Goal: Task Accomplishment & Management: Use online tool/utility

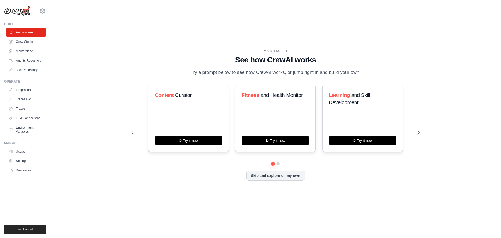
click at [424, 132] on div "WALKTHROUGH See how CrewAI works Try a prompt below to see how CrewAI works, or…" at bounding box center [275, 118] width 301 height 139
click at [422, 133] on icon at bounding box center [419, 132] width 5 height 5
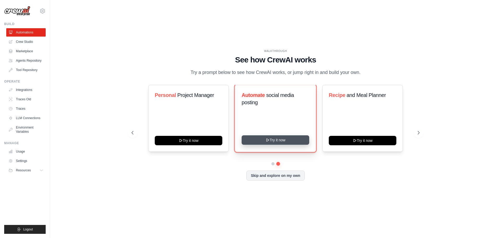
click at [277, 140] on button "Try it now" at bounding box center [276, 139] width 68 height 9
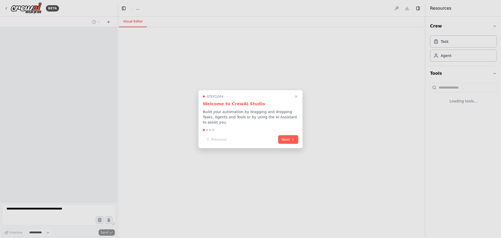
select select "****"
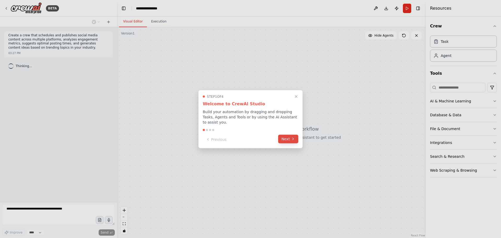
click at [295, 137] on button "Next" at bounding box center [288, 138] width 20 height 9
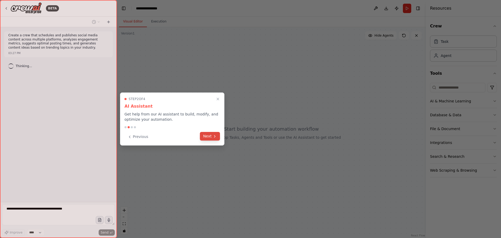
click at [209, 138] on button "Next" at bounding box center [210, 136] width 20 height 9
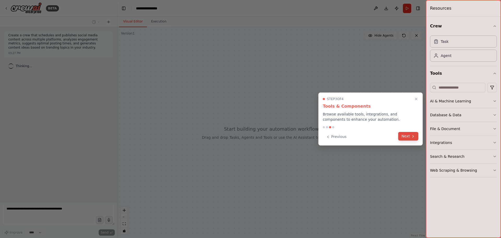
click at [405, 136] on button "Next" at bounding box center [408, 136] width 20 height 9
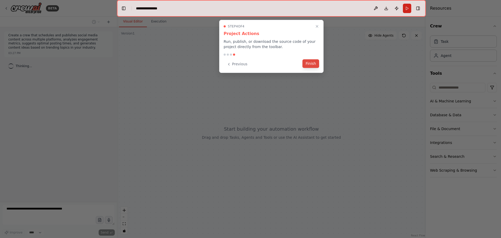
click at [314, 65] on button "Finish" at bounding box center [311, 63] width 17 height 9
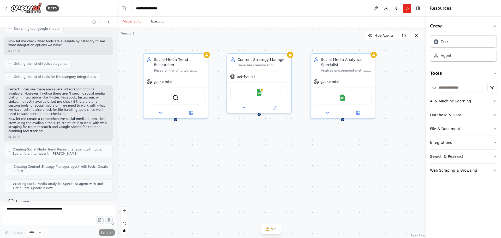
scroll to position [186, 0]
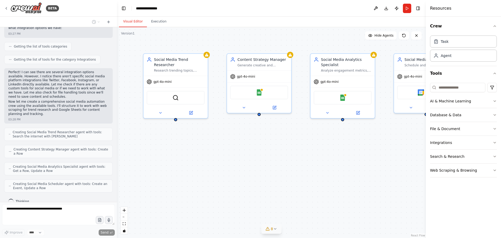
click at [275, 228] on icon at bounding box center [275, 229] width 4 height 4
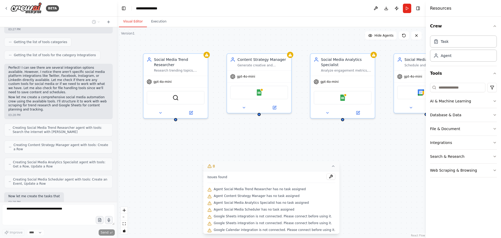
scroll to position [217, 0]
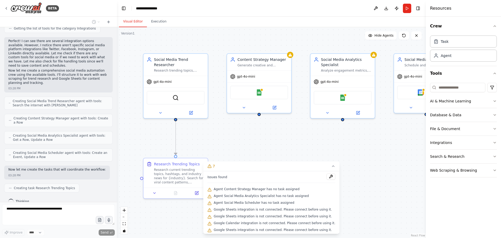
click at [257, 155] on div ".deletable-edge-delete-btn { width: 20px; height: 20px; border: 0px solid #ffff…" at bounding box center [271, 132] width 309 height 211
click at [241, 155] on div ".deletable-edge-delete-btn { width: 20px; height: 20px; border: 0px solid #ffff…" at bounding box center [271, 132] width 309 height 211
click at [303, 165] on button "7" at bounding box center [271, 166] width 136 height 10
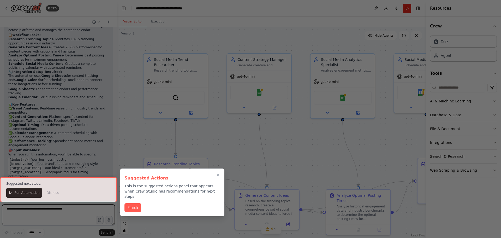
scroll to position [559, 0]
click at [130, 204] on button "Finish" at bounding box center [133, 207] width 17 height 9
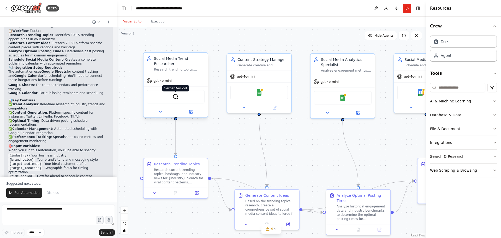
click at [177, 93] on img at bounding box center [176, 96] width 6 height 6
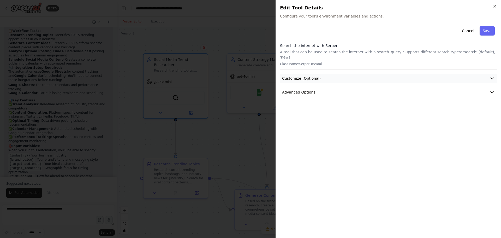
click at [347, 76] on button "Customize (Optional)" at bounding box center [388, 79] width 217 height 10
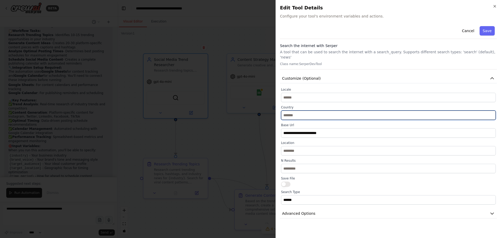
click at [301, 110] on input "text" at bounding box center [388, 114] width 215 height 9
type input "***"
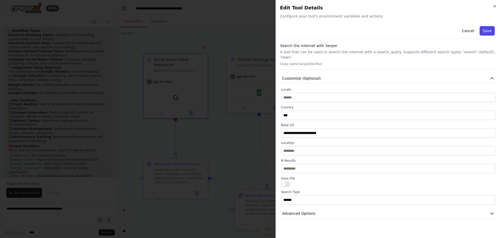
drag, startPoint x: 481, startPoint y: 26, endPoint x: 486, endPoint y: 28, distance: 6.0
click at [481, 26] on div "Cancel Save" at bounding box center [388, 31] width 217 height 15
click at [487, 29] on button "Save" at bounding box center [487, 30] width 15 height 9
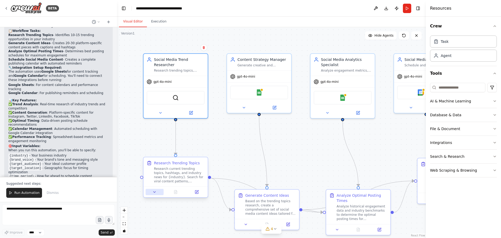
click at [157, 193] on button at bounding box center [155, 192] width 18 height 6
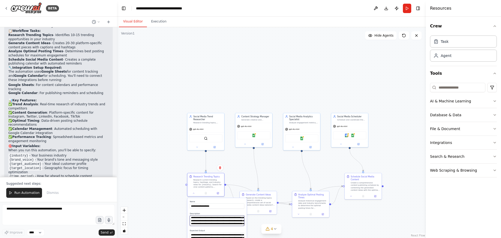
click at [221, 223] on textarea "**********" at bounding box center [217, 220] width 55 height 10
click at [213, 221] on textarea "**********" at bounding box center [217, 220] width 55 height 10
click at [208, 220] on textarea "**********" at bounding box center [217, 220] width 55 height 10
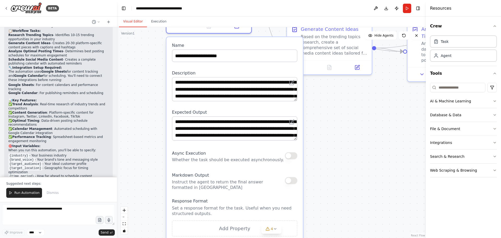
drag, startPoint x: 245, startPoint y: 169, endPoint x: 278, endPoint y: -11, distance: 183.8
click at [278, 0] on html "BETA Create a crew that schedules and publishes social media content across mul…" at bounding box center [250, 119] width 501 height 238
click at [224, 92] on textarea "**********" at bounding box center [234, 89] width 125 height 24
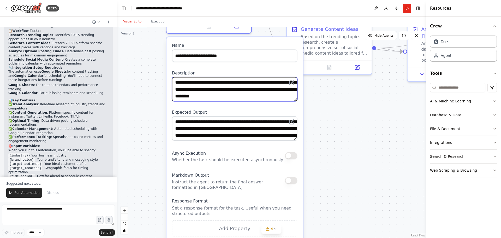
type textarea "**********"
click at [363, 138] on div ".deletable-edge-delete-btn { width: 20px; height: 20px; border: 0px solid #ffff…" at bounding box center [271, 132] width 309 height 211
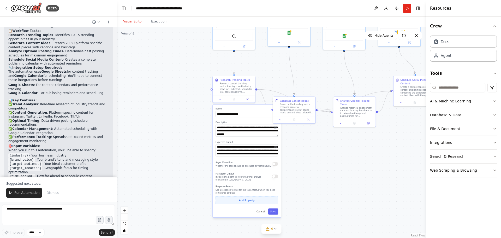
click at [258, 199] on button "Add Property" at bounding box center [247, 200] width 63 height 8
click at [276, 199] on icon "button" at bounding box center [275, 199] width 3 height 3
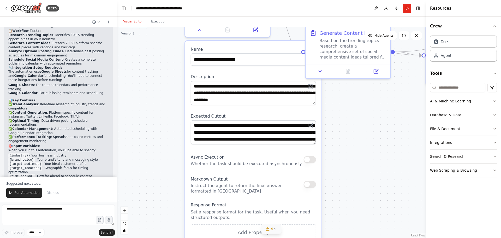
click at [270, 231] on div "4" at bounding box center [270, 228] width 8 height 5
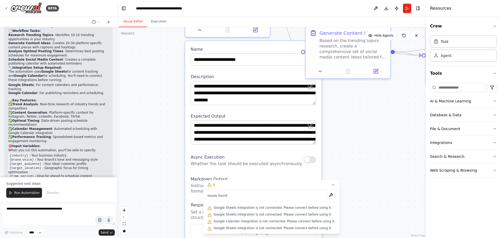
click at [359, 94] on div ".deletable-edge-delete-btn { width: 20px; height: 20px; border: 0px solid #ffff…" at bounding box center [271, 132] width 309 height 211
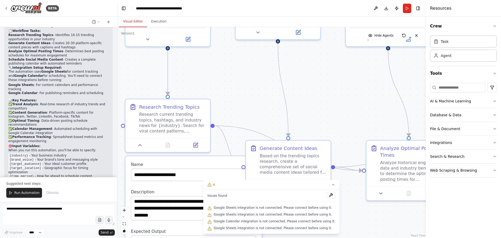
drag, startPoint x: 375, startPoint y: 93, endPoint x: 315, endPoint y: 208, distance: 129.7
click at [315, 208] on div "Version 1 Show Tools Hide Agents .deletable-edge-delete-btn { width: 20px; heig…" at bounding box center [271, 132] width 309 height 211
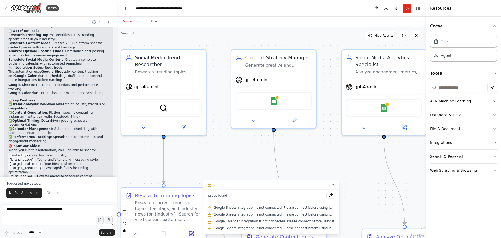
drag, startPoint x: 309, startPoint y: 101, endPoint x: 288, endPoint y: 138, distance: 42.7
click at [306, 184] on div "Version 1 Show Tools Hide Agents .deletable-edge-delete-btn { width: 20px; heig…" at bounding box center [271, 132] width 309 height 211
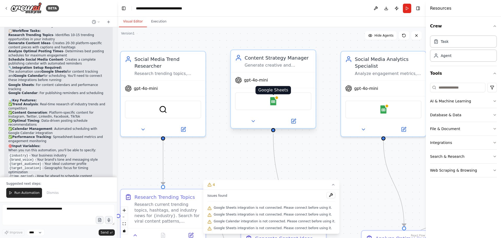
click at [277, 102] on img at bounding box center [273, 101] width 8 height 8
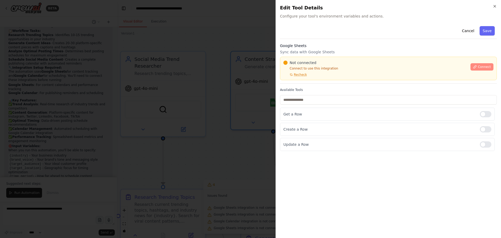
click at [481, 68] on span "Connect" at bounding box center [484, 67] width 13 height 4
click at [319, 75] on div "Not connected Connect to use this integration Recheck" at bounding box center [376, 68] width 184 height 17
click at [299, 73] on span "Recheck" at bounding box center [300, 75] width 13 height 4
click at [299, 74] on span "Recheck" at bounding box center [300, 75] width 13 height 4
click at [210, 97] on div at bounding box center [250, 119] width 501 height 238
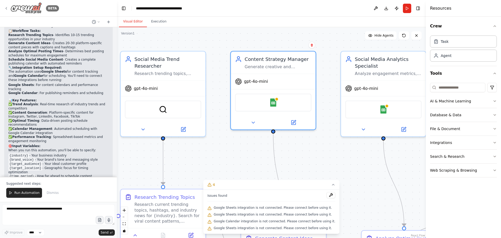
click at [32, 9] on img at bounding box center [25, 8] width 31 height 12
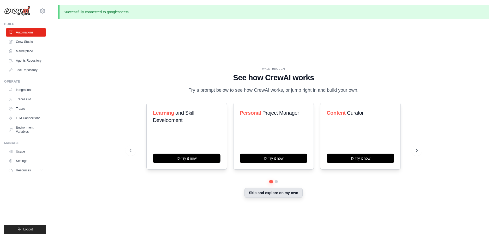
click at [270, 194] on button "Skip and explore on my own" at bounding box center [274, 193] width 58 height 10
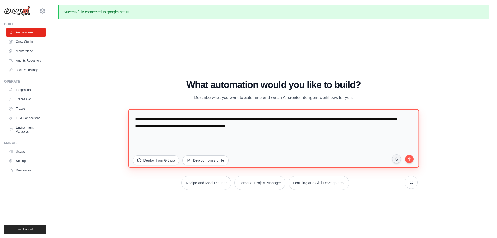
click at [187, 123] on textarea "**********" at bounding box center [273, 138] width 291 height 58
click at [261, 120] on textarea "**********" at bounding box center [273, 138] width 291 height 58
type textarea "**********"
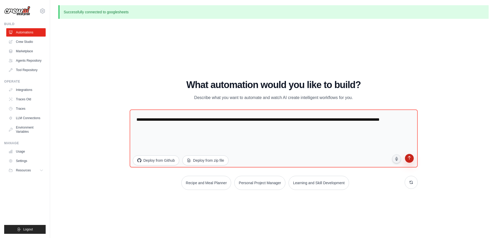
click at [411, 158] on icon "submit" at bounding box center [409, 158] width 5 height 5
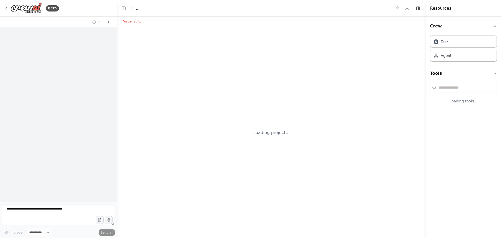
select select "****"
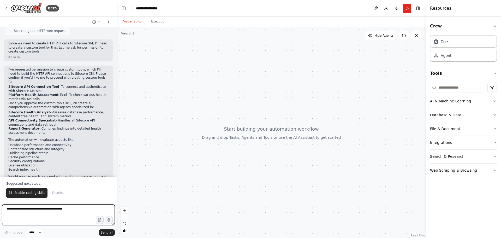
scroll to position [181, 0]
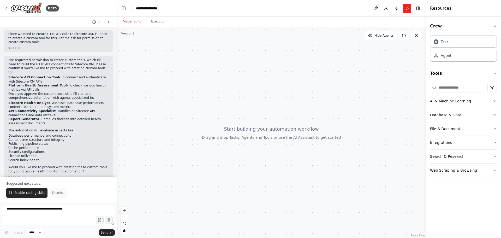
click at [52, 193] on span "Dismiss" at bounding box center [58, 193] width 12 height 4
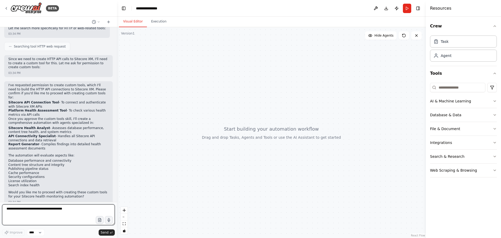
click at [53, 210] on textarea at bounding box center [58, 214] width 113 height 21
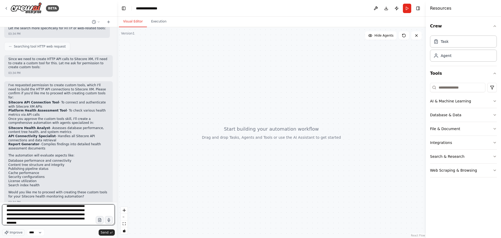
scroll to position [23, 0]
type textarea "**********"
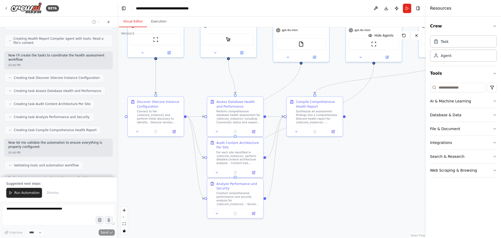
scroll to position [504, 0]
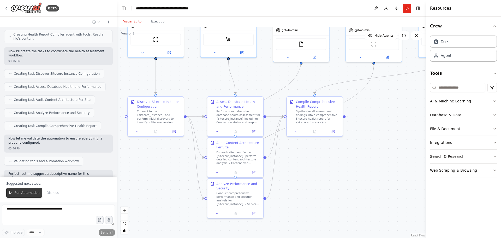
click at [20, 191] on span "Run Automation" at bounding box center [26, 193] width 25 height 4
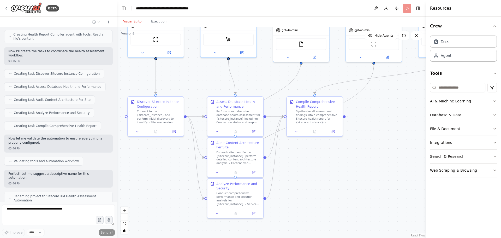
scroll to position [500, 0]
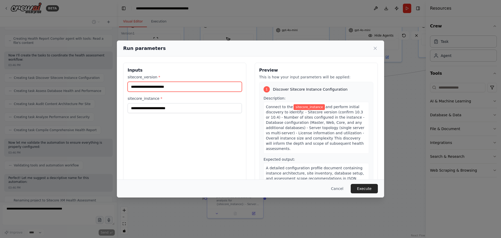
click at [167, 85] on input "sitecore_version *" at bounding box center [185, 87] width 114 height 10
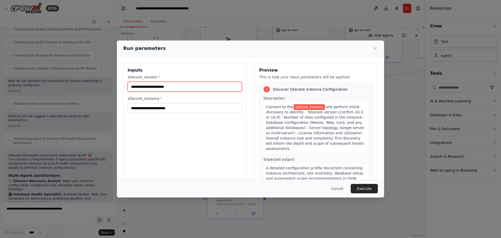
click at [170, 89] on input "sitecore_version *" at bounding box center [185, 87] width 114 height 10
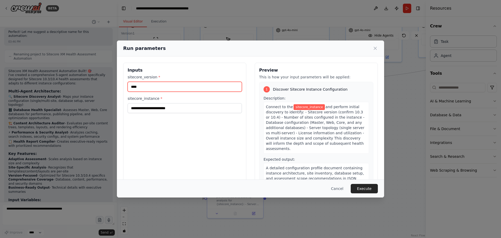
scroll to position [650, 0]
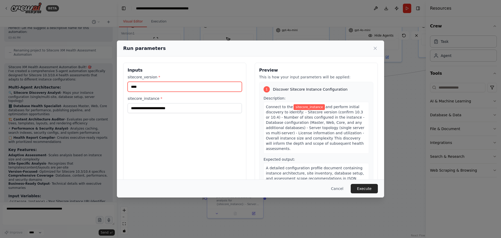
type input "****"
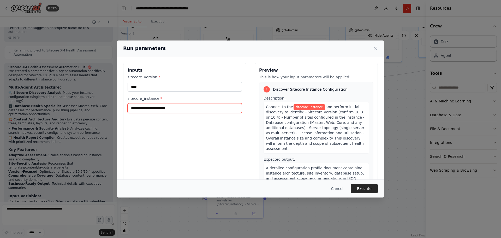
paste input "**********"
type input "**********"
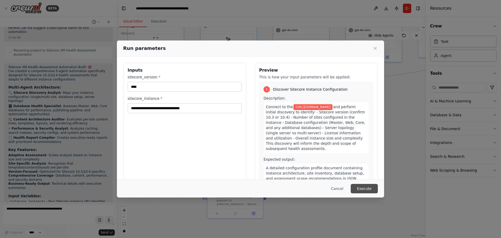
click at [363, 186] on button "Execute" at bounding box center [364, 188] width 27 height 9
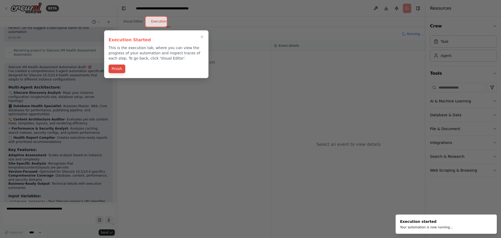
click at [118, 67] on button "Finish" at bounding box center [117, 68] width 17 height 9
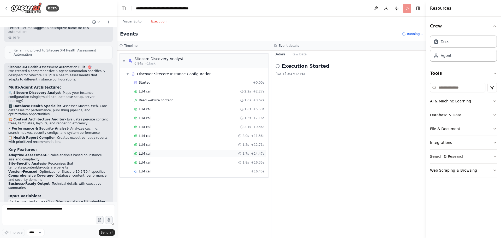
click at [146, 153] on span "LLM call" at bounding box center [145, 153] width 13 height 4
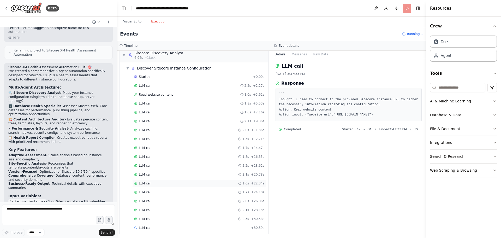
scroll to position [8, 0]
click at [140, 215] on div "LLM call 2.3s + 30.58s" at bounding box center [199, 217] width 134 height 8
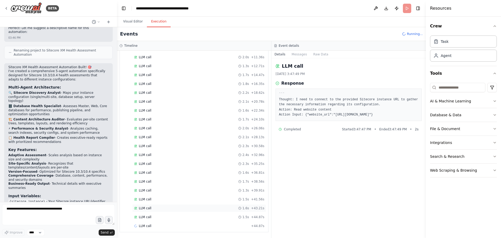
click at [186, 212] on div "LLM call 1.6s + 43.21s" at bounding box center [199, 208] width 134 height 8
drag, startPoint x: 147, startPoint y: 180, endPoint x: 152, endPoint y: 173, distance: 8.4
click at [148, 179] on div "LLM call 1.7s + 38.56s" at bounding box center [199, 182] width 134 height 8
click at [155, 131] on div "LLM call 2.0s + 26.06s" at bounding box center [199, 128] width 134 height 8
click at [166, 94] on div "LLM call 2.2s + 18.62s" at bounding box center [199, 93] width 130 height 4
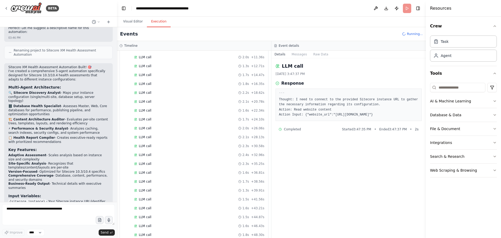
click at [407, 8] on header "**********" at bounding box center [271, 8] width 309 height 17
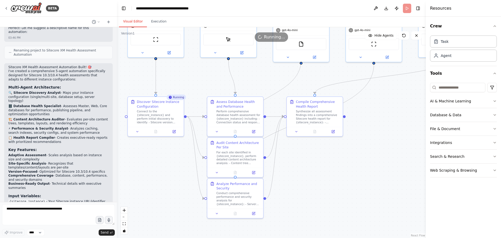
click at [123, 21] on button "Visual Editor" at bounding box center [133, 21] width 28 height 11
click at [270, 39] on span "Running..." at bounding box center [274, 37] width 21 height 6
click at [418, 35] on icon at bounding box center [417, 35] width 4 height 4
click at [160, 23] on button "Execution" at bounding box center [159, 21] width 24 height 11
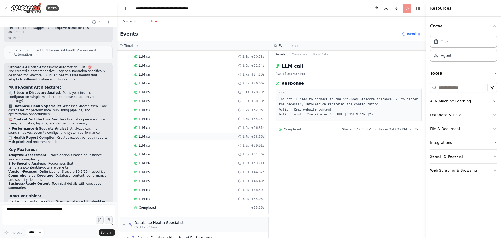
scroll to position [179, 0]
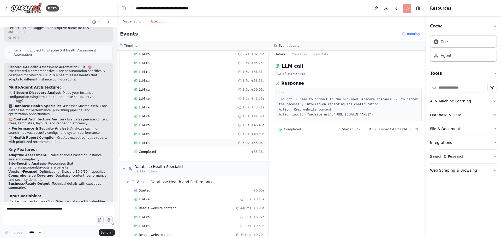
click at [146, 141] on span "LLM call" at bounding box center [145, 143] width 13 height 4
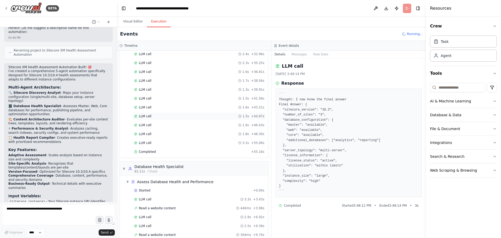
click at [196, 116] on div "LLM call 1.5s + 44.87s" at bounding box center [199, 116] width 130 height 4
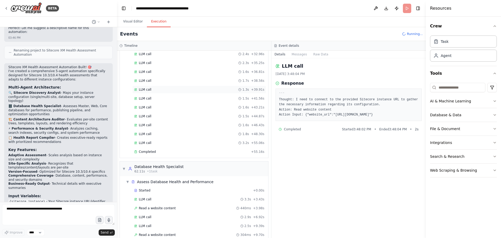
click at [182, 92] on div "LLM call 1.3s + 39.91s" at bounding box center [199, 90] width 134 height 8
click at [178, 68] on div "LLM call 1.6s + 36.81s" at bounding box center [199, 72] width 134 height 8
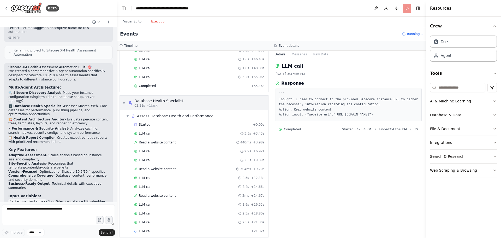
scroll to position [250, 0]
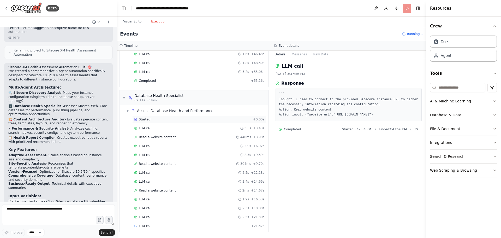
click at [167, 120] on div "Started" at bounding box center [192, 119] width 117 height 4
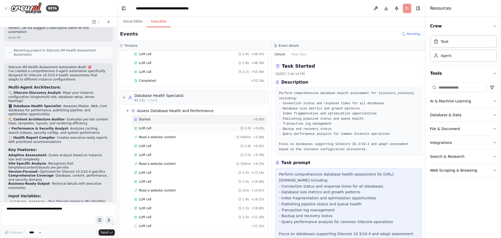
click at [166, 126] on div "LLM call 3.3s + 3.43s" at bounding box center [199, 128] width 130 height 4
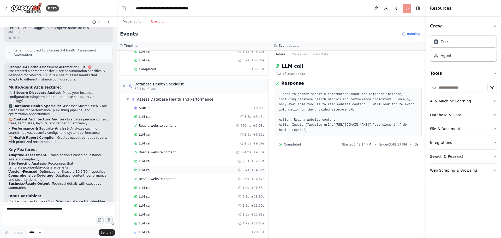
scroll to position [268, 0]
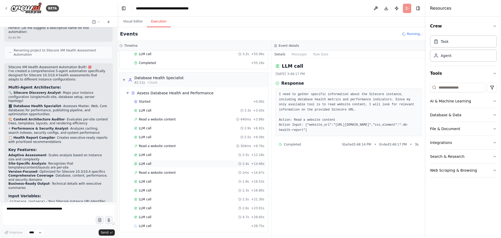
click at [188, 161] on div "LLM call 2.4s + 14.66s" at bounding box center [199, 164] width 134 height 8
click at [178, 206] on div "LLM call 2.6s + 23.91s" at bounding box center [199, 208] width 134 height 8
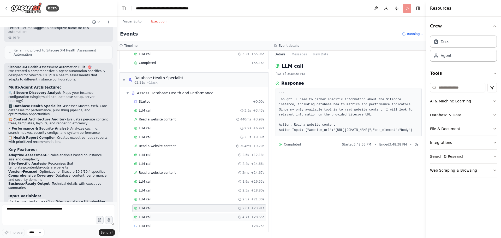
click at [161, 216] on div "LLM call 4.7s + 28.65s" at bounding box center [199, 217] width 130 height 4
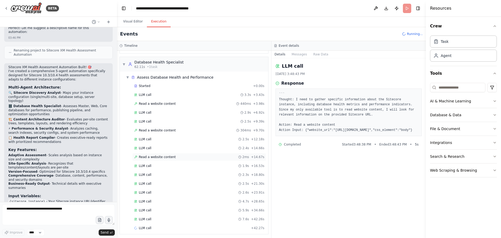
scroll to position [286, 0]
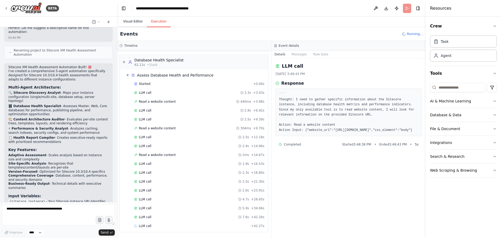
click at [125, 19] on button "Visual Editor" at bounding box center [133, 21] width 28 height 11
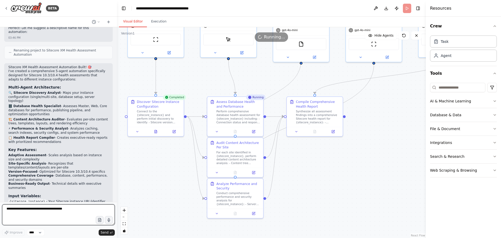
click at [45, 206] on textarea at bounding box center [58, 214] width 113 height 21
type textarea "**********"
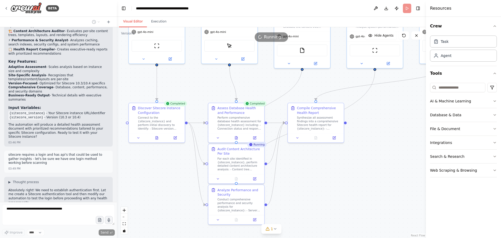
scroll to position [751, 0]
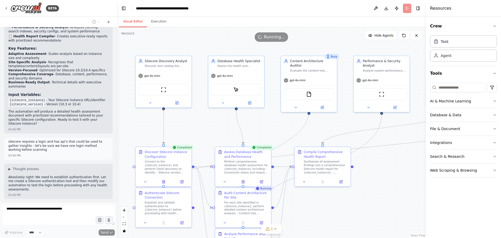
drag, startPoint x: 251, startPoint y: 71, endPoint x: 259, endPoint y: 124, distance: 53.1
click at [259, 124] on div ".deletable-edge-delete-btn { width: 20px; height: 20px; border: 0px solid #ffff…" at bounding box center [271, 132] width 309 height 211
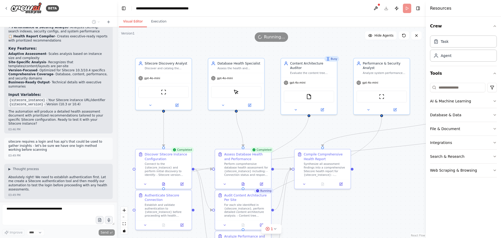
click at [406, 7] on header "**********" at bounding box center [271, 8] width 309 height 17
click at [409, 10] on header "**********" at bounding box center [271, 8] width 309 height 17
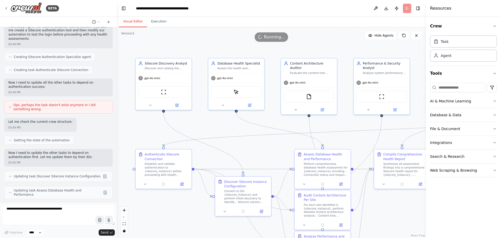
scroll to position [935, 0]
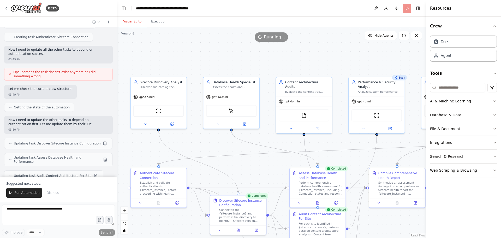
drag, startPoint x: 394, startPoint y: 121, endPoint x: 389, endPoint y: 140, distance: 19.4
click at [389, 140] on div ".deletable-edge-delete-btn { width: 20px; height: 20px; border: 0px solid #ffff…" at bounding box center [271, 132] width 309 height 211
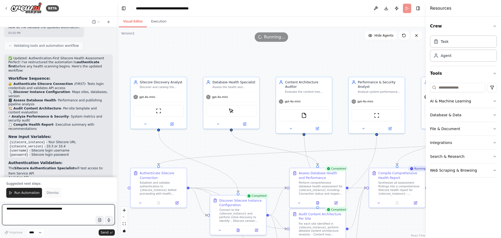
scroll to position [1116, 0]
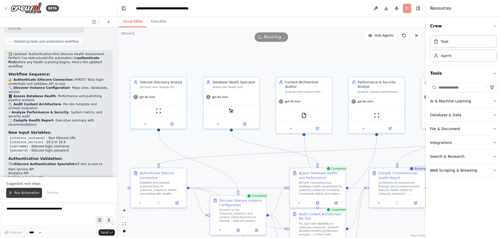
click at [24, 193] on span "Run Automation" at bounding box center [26, 193] width 25 height 4
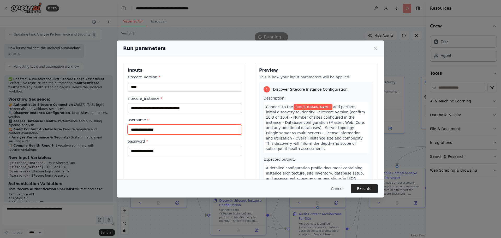
click at [152, 131] on input "username *" at bounding box center [185, 130] width 114 height 10
type input "*****"
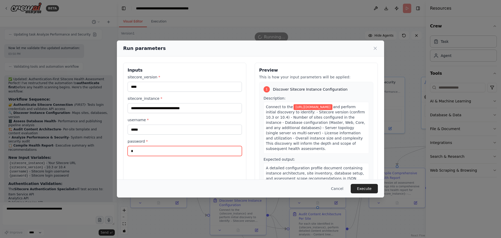
type input "*"
click at [361, 187] on button "Execute" at bounding box center [364, 188] width 27 height 9
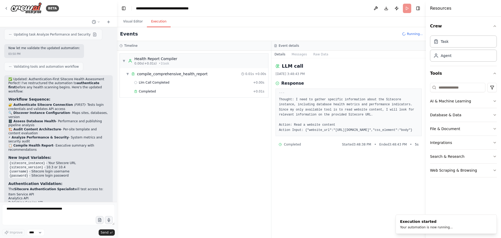
scroll to position [1116, 0]
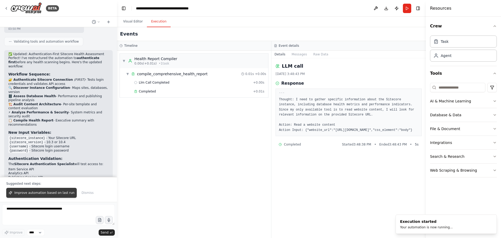
click at [41, 191] on span "Improve automation based on last run" at bounding box center [44, 193] width 60 height 4
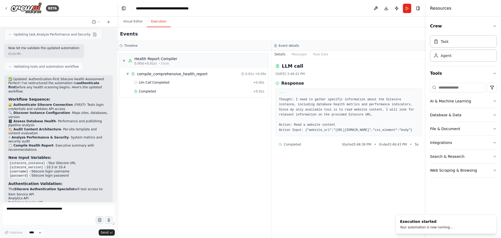
scroll to position [1105, 0]
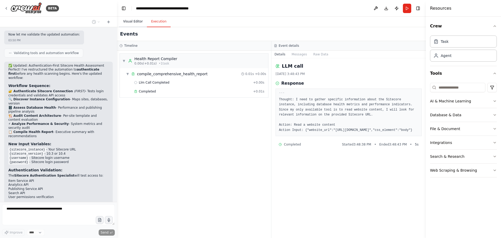
click at [130, 19] on button "Visual Editor" at bounding box center [133, 21] width 28 height 11
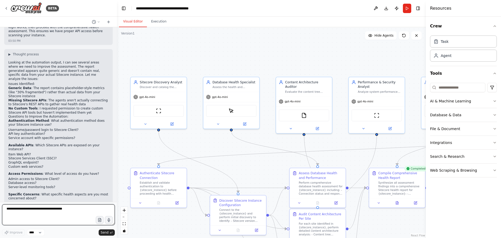
scroll to position [1299, 0]
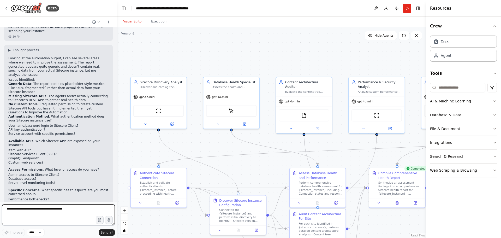
click at [50, 213] on textarea at bounding box center [58, 214] width 113 height 21
type textarea "**********"
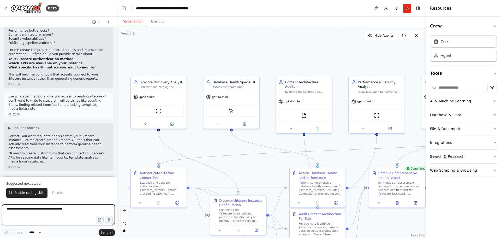
scroll to position [1476, 0]
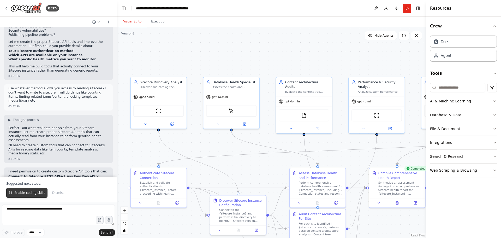
click at [23, 194] on span "Enable coding skills" at bounding box center [29, 193] width 31 height 4
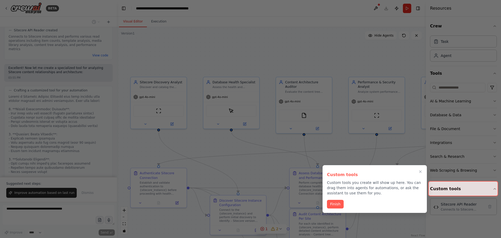
scroll to position [1958, 0]
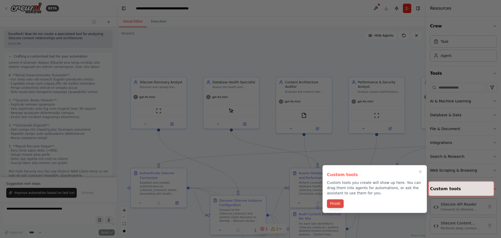
click at [332, 201] on button "Finish" at bounding box center [335, 203] width 17 height 9
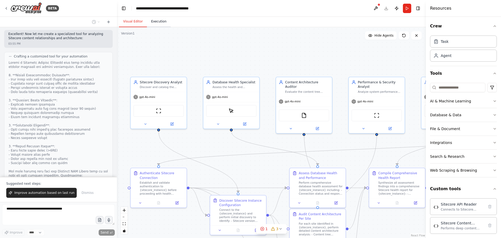
click at [151, 16] on button "Execution" at bounding box center [159, 21] width 24 height 11
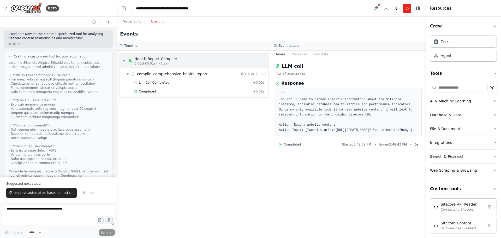
click at [142, 63] on span "0.00s (+0.01s)" at bounding box center [145, 63] width 22 height 4
click at [151, 64] on span "0.00s (+0.01s)" at bounding box center [145, 63] width 22 height 4
click at [49, 194] on span "Improve automation based on last run" at bounding box center [44, 193] width 60 height 4
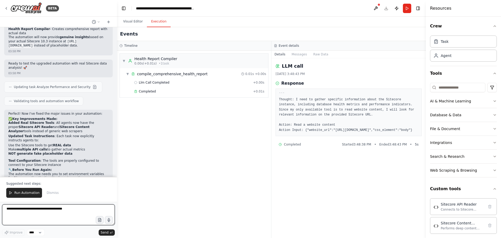
scroll to position [2766, 0]
click at [109, 22] on icon at bounding box center [109, 22] width 4 height 4
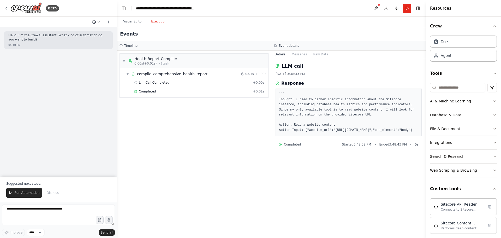
click at [97, 22] on button at bounding box center [96, 22] width 13 height 6
click at [80, 40] on span "Based on the last automation run, please analyze the output, and if applicable,…" at bounding box center [74, 41] width 34 height 4
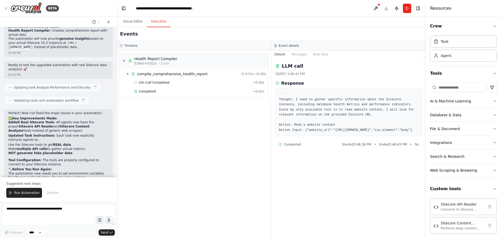
scroll to position [2766, 0]
click at [37, 236] on form "Improve **** Send" at bounding box center [58, 220] width 117 height 36
click at [38, 234] on select "****" at bounding box center [36, 232] width 18 height 7
click at [376, 10] on button at bounding box center [376, 8] width 8 height 9
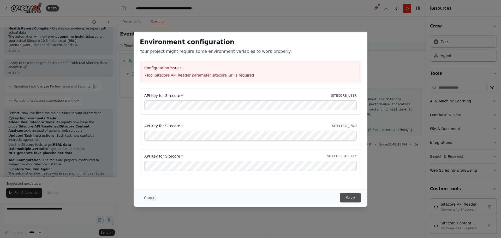
click at [343, 198] on button "Save" at bounding box center [350, 197] width 21 height 9
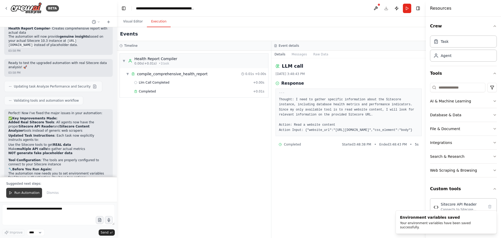
click at [23, 191] on span "Run Automation" at bounding box center [26, 193] width 25 height 4
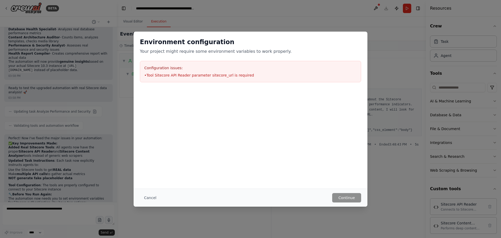
click at [175, 74] on li "• Tool Sitecore API Reader parameter sitecore_url is required" at bounding box center [250, 75] width 213 height 5
copy li "• Tool Sitecore API Reader parameter sitecore_url is required"
click at [355, 203] on div "Cancel Continue" at bounding box center [251, 197] width 234 height 18
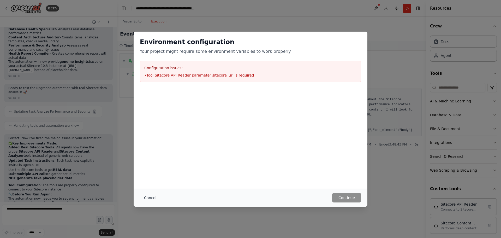
drag, startPoint x: 147, startPoint y: 203, endPoint x: 149, endPoint y: 200, distance: 3.6
click at [148, 202] on div "Cancel Continue" at bounding box center [251, 197] width 234 height 18
drag, startPoint x: 149, startPoint y: 199, endPoint x: 173, endPoint y: 178, distance: 32.3
click at [149, 199] on button "Cancel" at bounding box center [150, 197] width 21 height 9
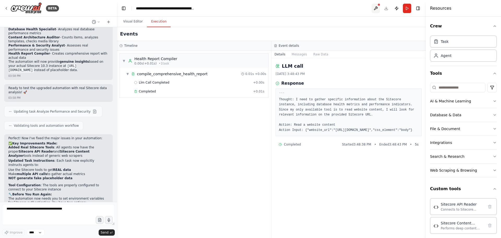
click at [375, 10] on button at bounding box center [376, 8] width 8 height 9
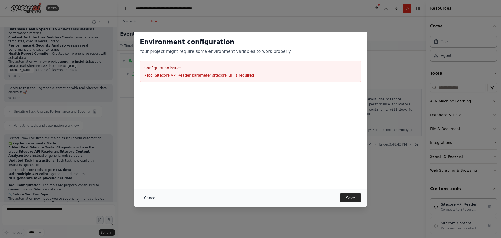
click at [146, 196] on button "Cancel" at bounding box center [150, 197] width 21 height 9
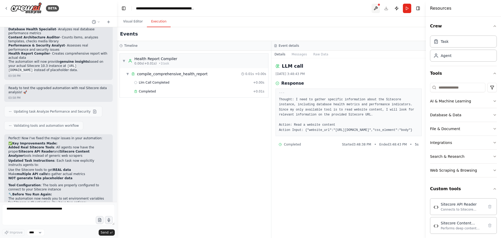
click at [376, 9] on button at bounding box center [376, 8] width 8 height 9
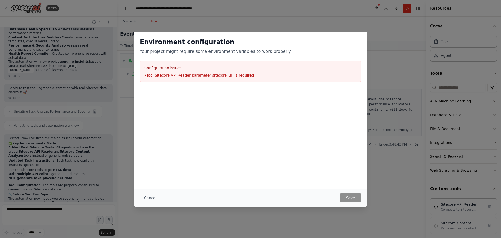
click at [284, 181] on div "Environment configuration Your project might require some environment variables…" at bounding box center [251, 110] width 234 height 157
drag, startPoint x: 222, startPoint y: 104, endPoint x: 237, endPoint y: 92, distance: 19.9
click at [222, 104] on div at bounding box center [251, 115] width 234 height 52
click at [143, 190] on div "Cancel Save" at bounding box center [251, 197] width 234 height 18
click at [146, 199] on button "Cancel" at bounding box center [150, 197] width 21 height 9
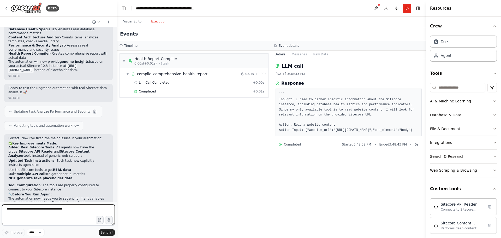
click at [63, 215] on textarea at bounding box center [58, 214] width 113 height 21
paste textarea "**********"
type textarea "**********"
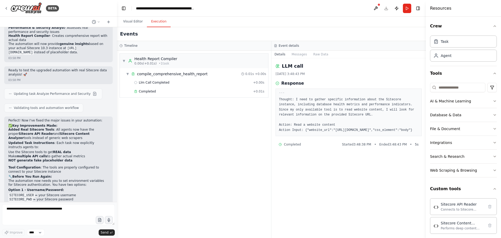
scroll to position [2772, 0]
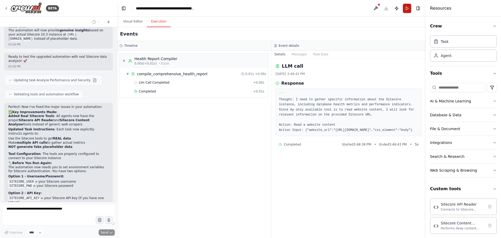
click at [406, 10] on button "Run" at bounding box center [407, 8] width 8 height 9
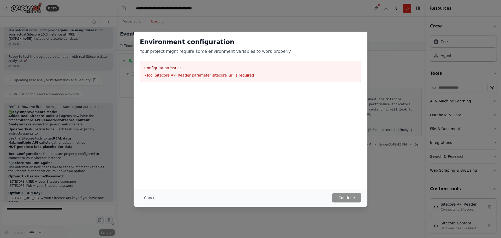
click at [168, 66] on h3 "Configuration issues:" at bounding box center [250, 67] width 213 height 5
click at [168, 69] on h3 "Configuration issues:" at bounding box center [250, 67] width 213 height 5
drag, startPoint x: 170, startPoint y: 75, endPoint x: 170, endPoint y: 78, distance: 3.7
click at [170, 75] on div "Configuration issues: • Tool Sitecore API Reader parameter sitecore_url is requ…" at bounding box center [250, 71] width 221 height 21
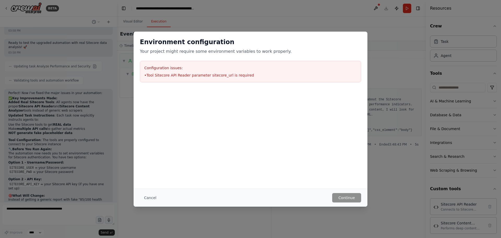
click at [170, 78] on div "Configuration issues: • Tool Sitecore API Reader parameter sitecore_url is requ…" at bounding box center [250, 71] width 221 height 21
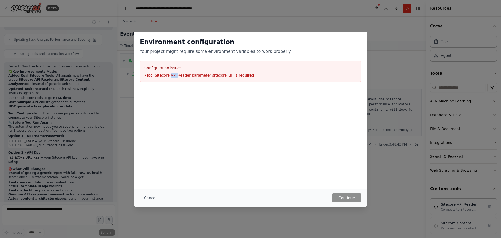
drag, startPoint x: 171, startPoint y: 79, endPoint x: 171, endPoint y: 81, distance: 2.9
click at [171, 80] on div "Configuration issues: • Tool Sitecore API Reader parameter sitecore_url is requ…" at bounding box center [250, 71] width 221 height 21
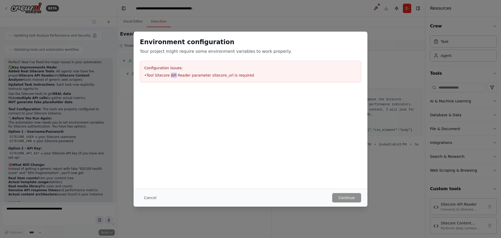
scroll to position [2821, 0]
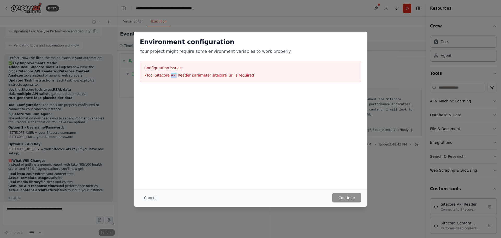
click at [148, 196] on button "Cancel" at bounding box center [150, 197] width 21 height 9
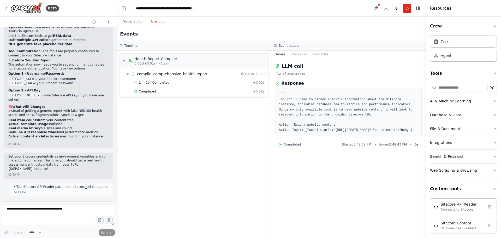
scroll to position [2892, 0]
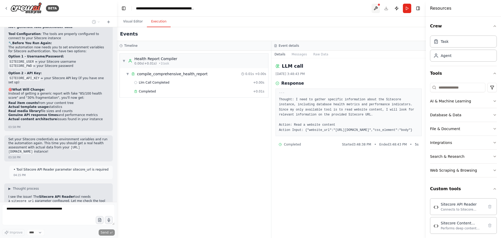
click at [374, 8] on button at bounding box center [376, 8] width 8 height 9
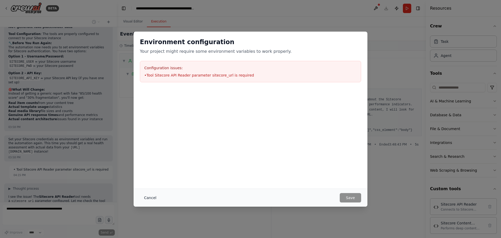
click at [148, 198] on button "Cancel" at bounding box center [150, 197] width 21 height 9
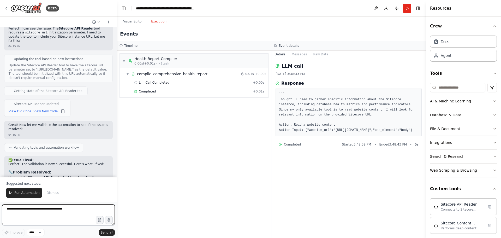
scroll to position [3100, 0]
click at [25, 193] on span "Run Automation" at bounding box center [26, 193] width 25 height 4
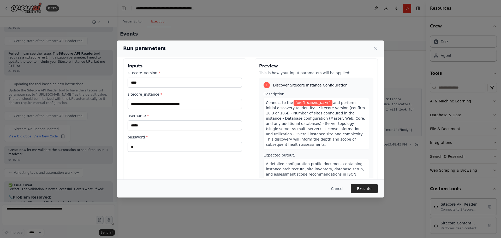
scroll to position [0, 0]
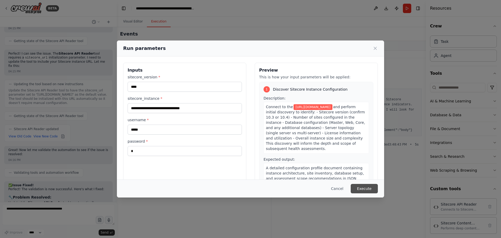
click at [364, 189] on button "Execute" at bounding box center [364, 188] width 27 height 9
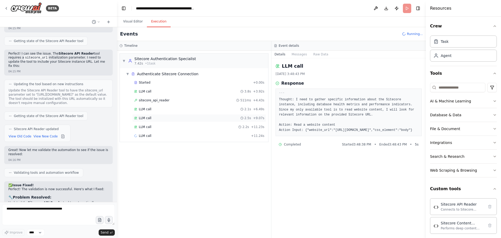
click at [143, 119] on span "LLM call" at bounding box center [145, 118] width 13 height 4
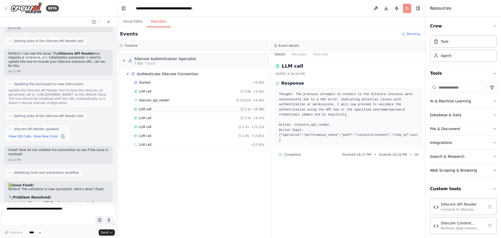
click at [177, 110] on div "LLM call 2.1s + 6.49s" at bounding box center [199, 109] width 130 height 4
click at [149, 135] on span "LLM call" at bounding box center [145, 136] width 13 height 4
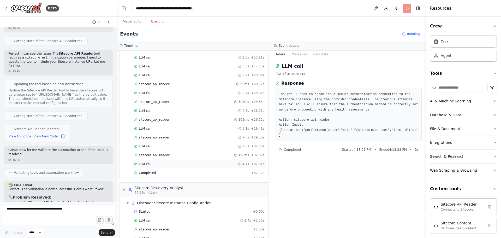
scroll to position [91, 0]
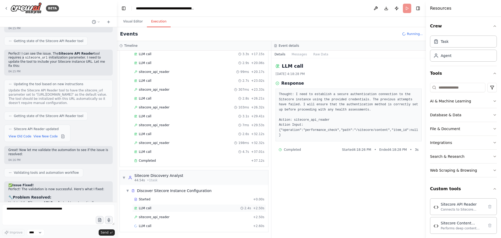
click at [163, 207] on div "LLM call 2.4s + 2.50s" at bounding box center [199, 208] width 130 height 4
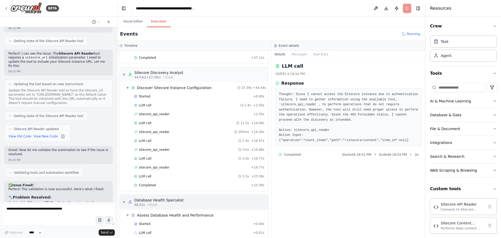
scroll to position [200, 0]
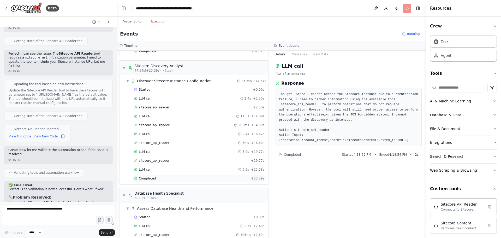
click at [158, 178] on div "Completed" at bounding box center [191, 178] width 115 height 4
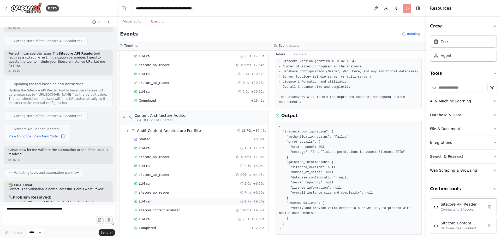
scroll to position [408, 0]
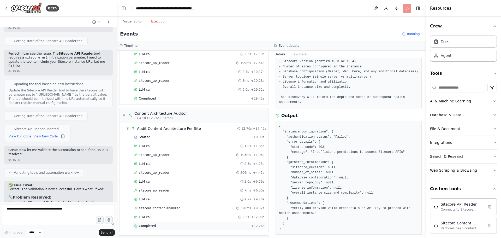
click at [152, 226] on span "Completed" at bounding box center [147, 226] width 17 height 4
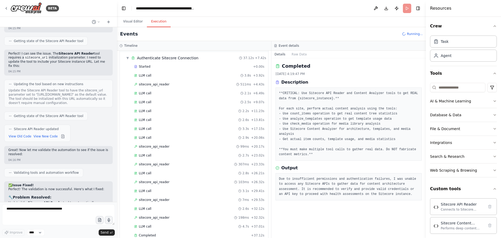
scroll to position [0, 0]
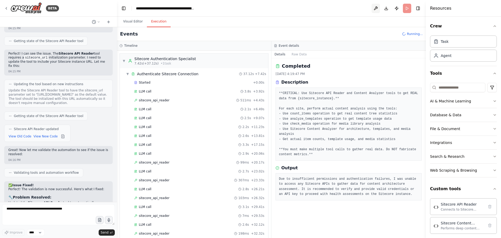
click at [375, 9] on button at bounding box center [376, 8] width 8 height 9
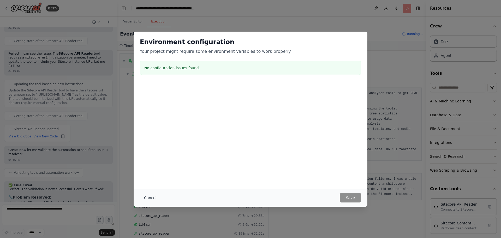
click at [145, 197] on button "Cancel" at bounding box center [150, 197] width 21 height 9
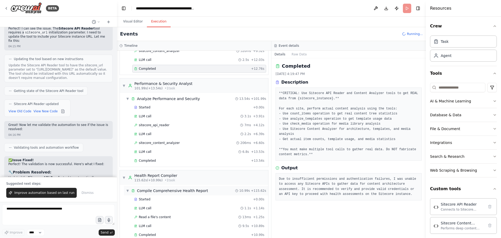
scroll to position [574, 0]
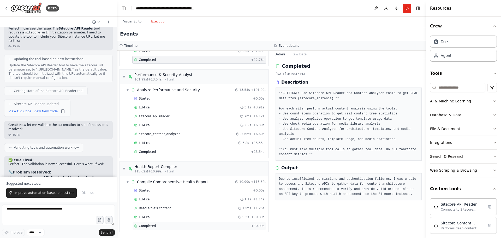
click at [160, 225] on div "Completed" at bounding box center [191, 226] width 115 height 4
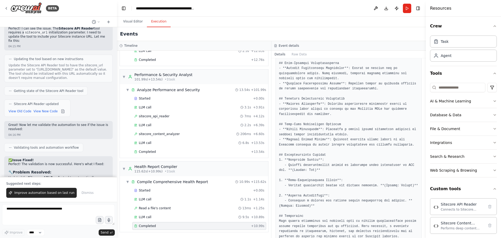
scroll to position [286, 0]
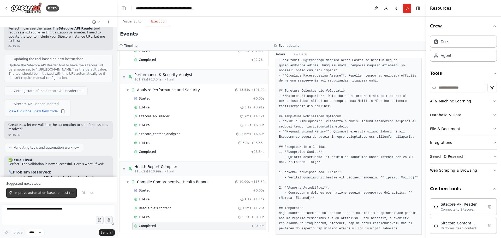
click at [49, 193] on span "Improve automation based on last run" at bounding box center [44, 193] width 60 height 4
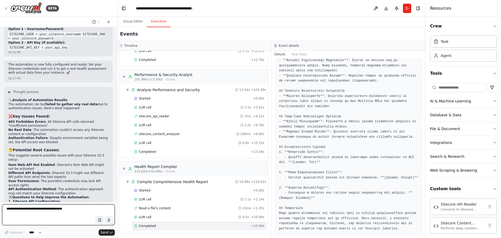
scroll to position [3314, 0]
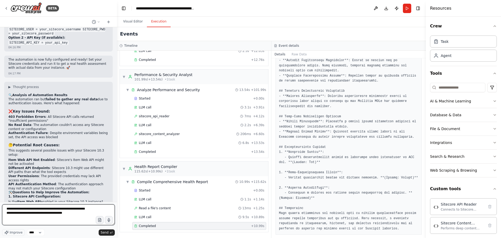
type textarea "**********"
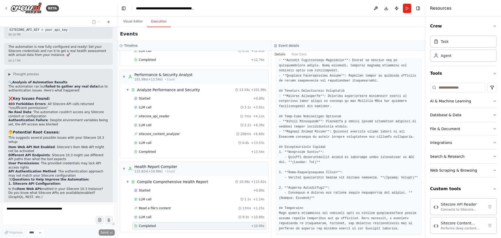
scroll to position [3349, 0]
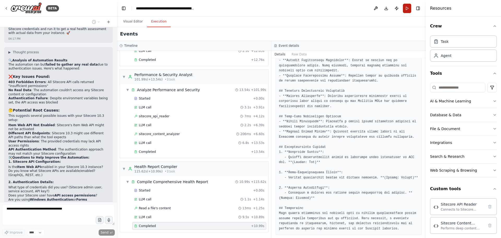
click at [405, 9] on button "Run" at bounding box center [407, 8] width 8 height 9
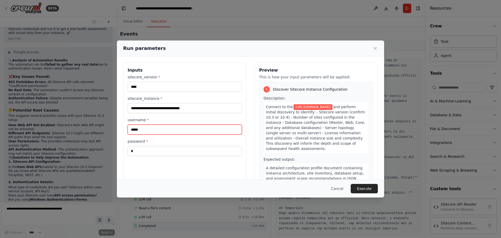
click at [150, 131] on input "*****" at bounding box center [185, 130] width 114 height 10
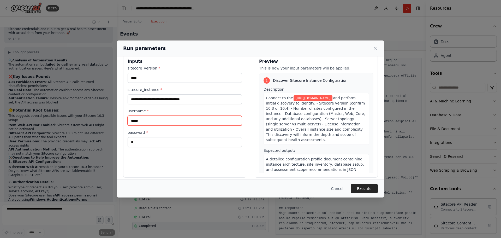
scroll to position [13, 0]
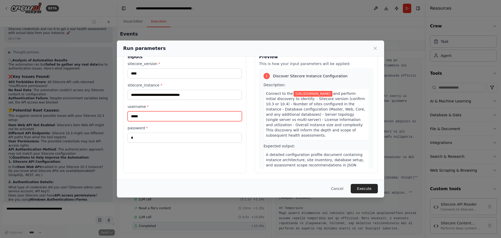
click at [130, 114] on input "*****" at bounding box center [185, 116] width 114 height 10
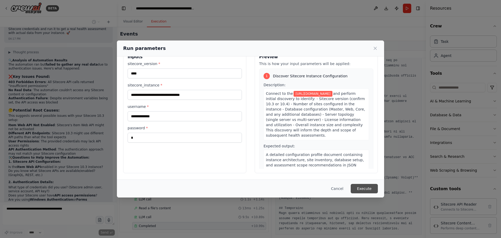
scroll to position [3537, 0]
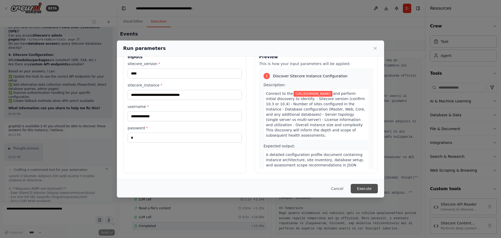
type input "*****"
click at [356, 187] on button "Execute" at bounding box center [364, 188] width 27 height 9
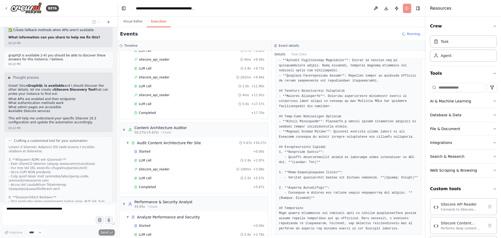
scroll to position [322, 0]
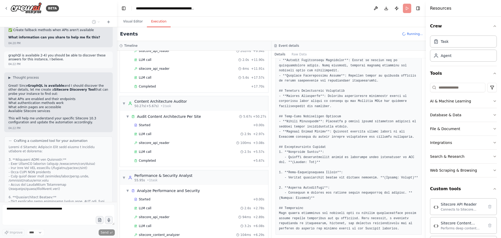
click at [407, 8] on header "**********" at bounding box center [271, 8] width 309 height 17
click at [417, 8] on button "Toggle Right Sidebar" at bounding box center [418, 8] width 7 height 7
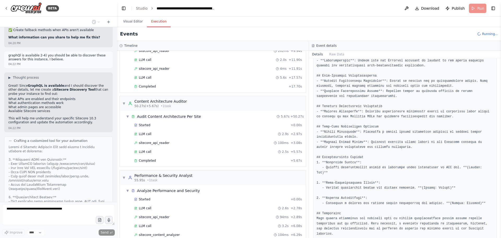
click at [479, 8] on header "**********" at bounding box center [309, 8] width 384 height 17
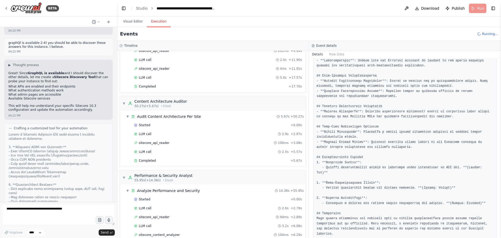
scroll to position [3665, 0]
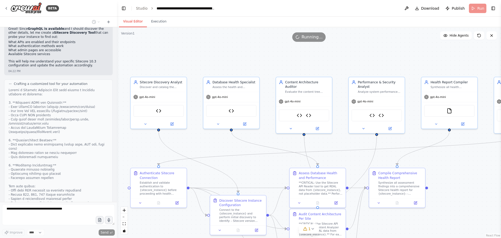
click at [132, 22] on button "Visual Editor" at bounding box center [133, 21] width 28 height 11
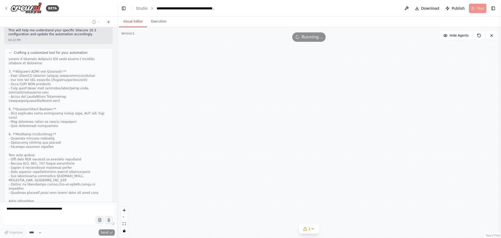
scroll to position [3700, 0]
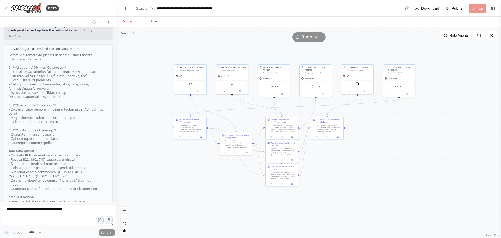
drag, startPoint x: 428, startPoint y: 162, endPoint x: 361, endPoint y: 122, distance: 78.4
click at [361, 122] on div ".deletable-edge-delete-btn { width: 20px; height: 20px; border: 0px solid #ffff…" at bounding box center [309, 132] width 384 height 211
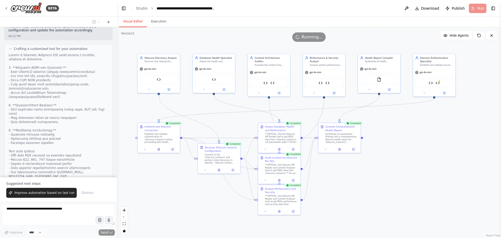
drag, startPoint x: 383, startPoint y: 120, endPoint x: 411, endPoint y: 129, distance: 29.3
click at [411, 129] on div ".deletable-edge-delete-btn { width: 20px; height: 20px; border: 0px solid #ffff…" at bounding box center [309, 132] width 384 height 211
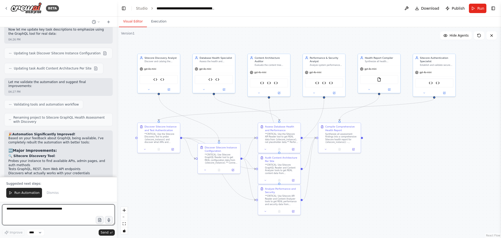
scroll to position [4374, 0]
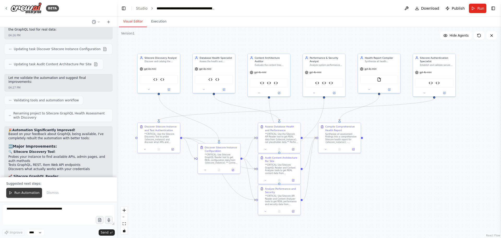
click at [21, 189] on button "Run Automation" at bounding box center [24, 193] width 36 height 10
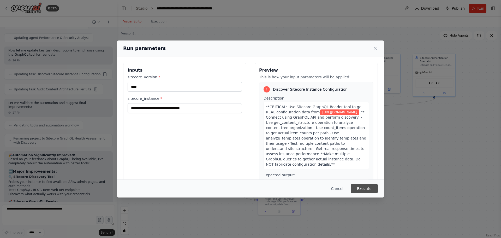
click at [365, 190] on button "Execute" at bounding box center [364, 188] width 27 height 9
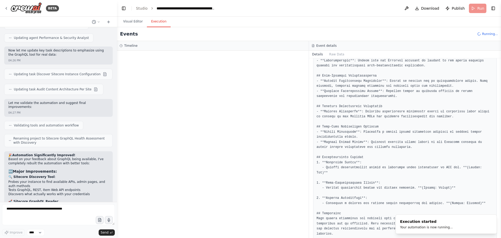
scroll to position [4374, 0]
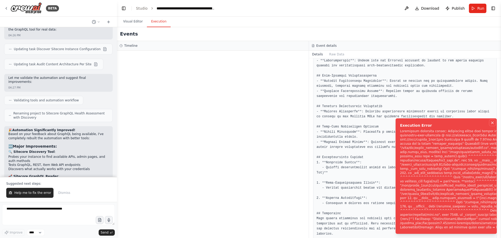
click at [491, 121] on icon "Notifications (F8)" at bounding box center [493, 123] width 4 height 4
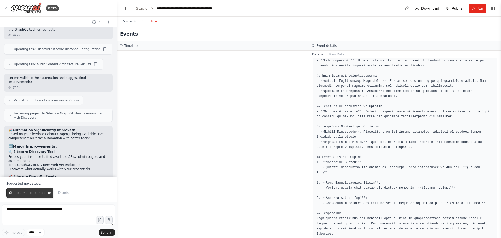
click at [37, 192] on span "Help me to fix the error" at bounding box center [32, 193] width 37 height 4
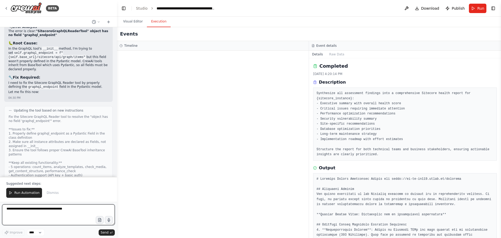
scroll to position [4726, 0]
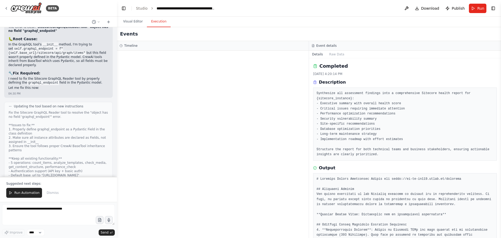
click at [26, 200] on div "Suggested next steps: Run Automation Dismiss" at bounding box center [58, 189] width 117 height 25
drag, startPoint x: 29, startPoint y: 195, endPoint x: 67, endPoint y: 191, distance: 38.1
click at [29, 194] on span "Run Automation" at bounding box center [26, 193] width 25 height 4
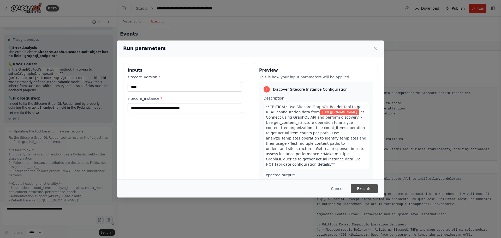
click at [362, 187] on button "Execute" at bounding box center [364, 188] width 27 height 9
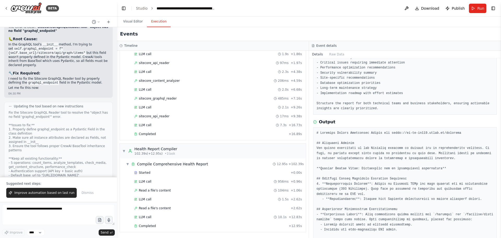
scroll to position [104, 0]
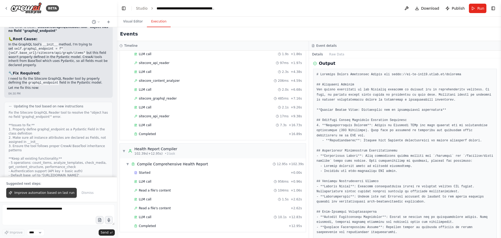
click at [46, 194] on span "Improve automation based on last run" at bounding box center [44, 193] width 60 height 4
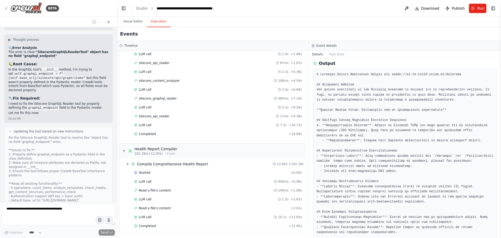
scroll to position [4714, 0]
